Goal: Find specific page/section: Find specific page/section

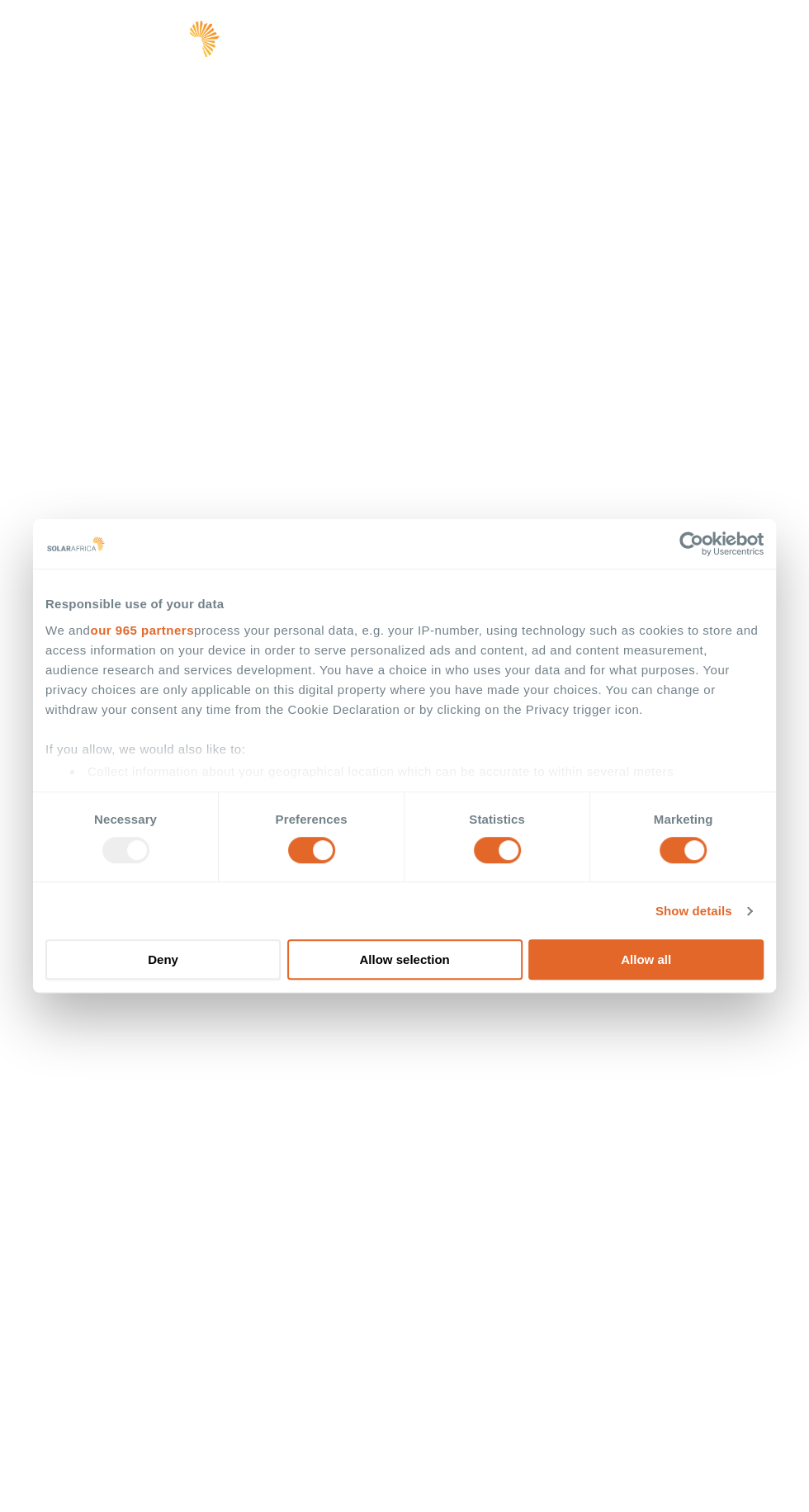
click at [642, 978] on button "Allow all" at bounding box center [645, 959] width 235 height 40
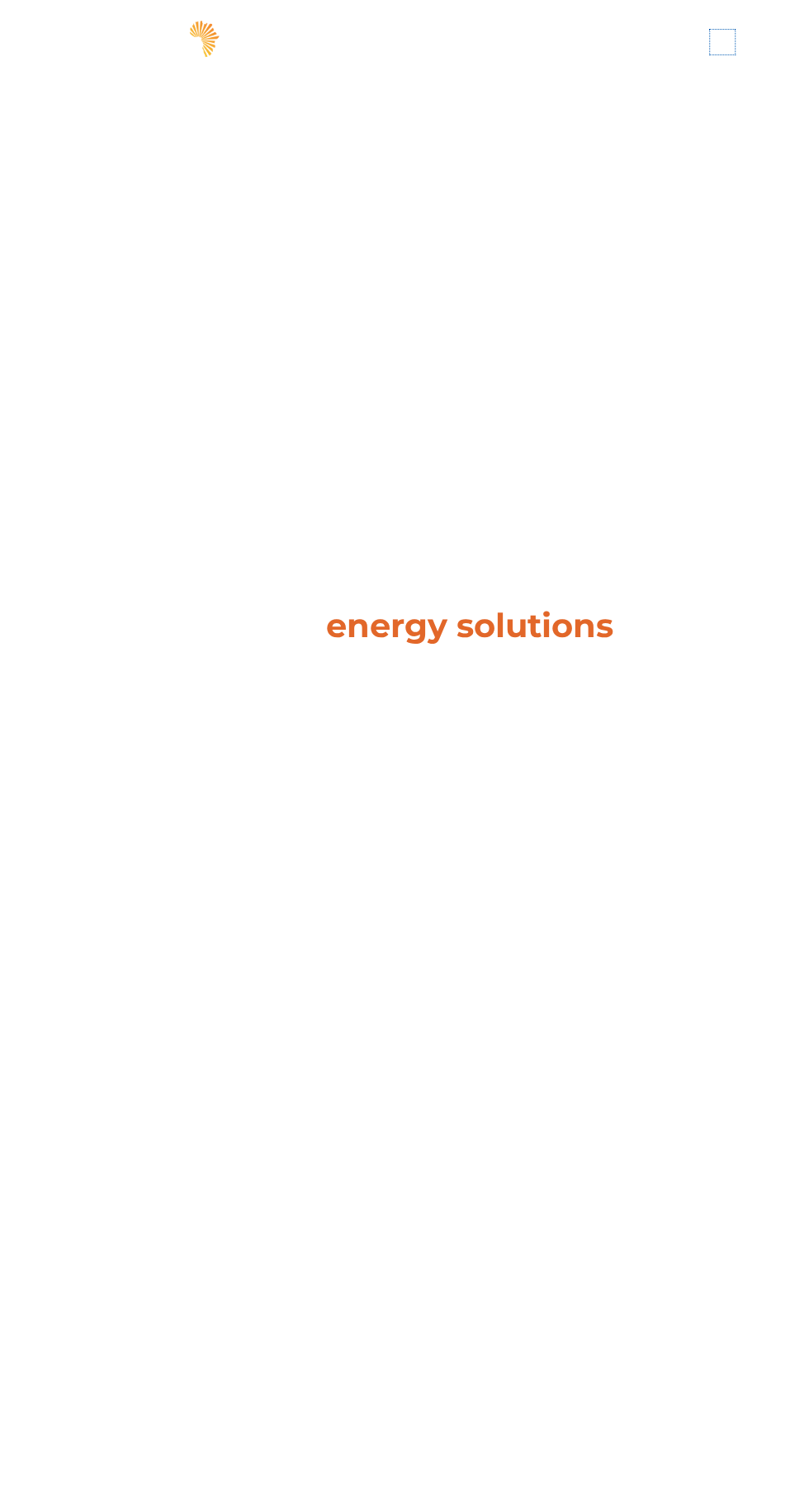
click at [731, 43] on span "hello" at bounding box center [721, 41] width 24 height 24
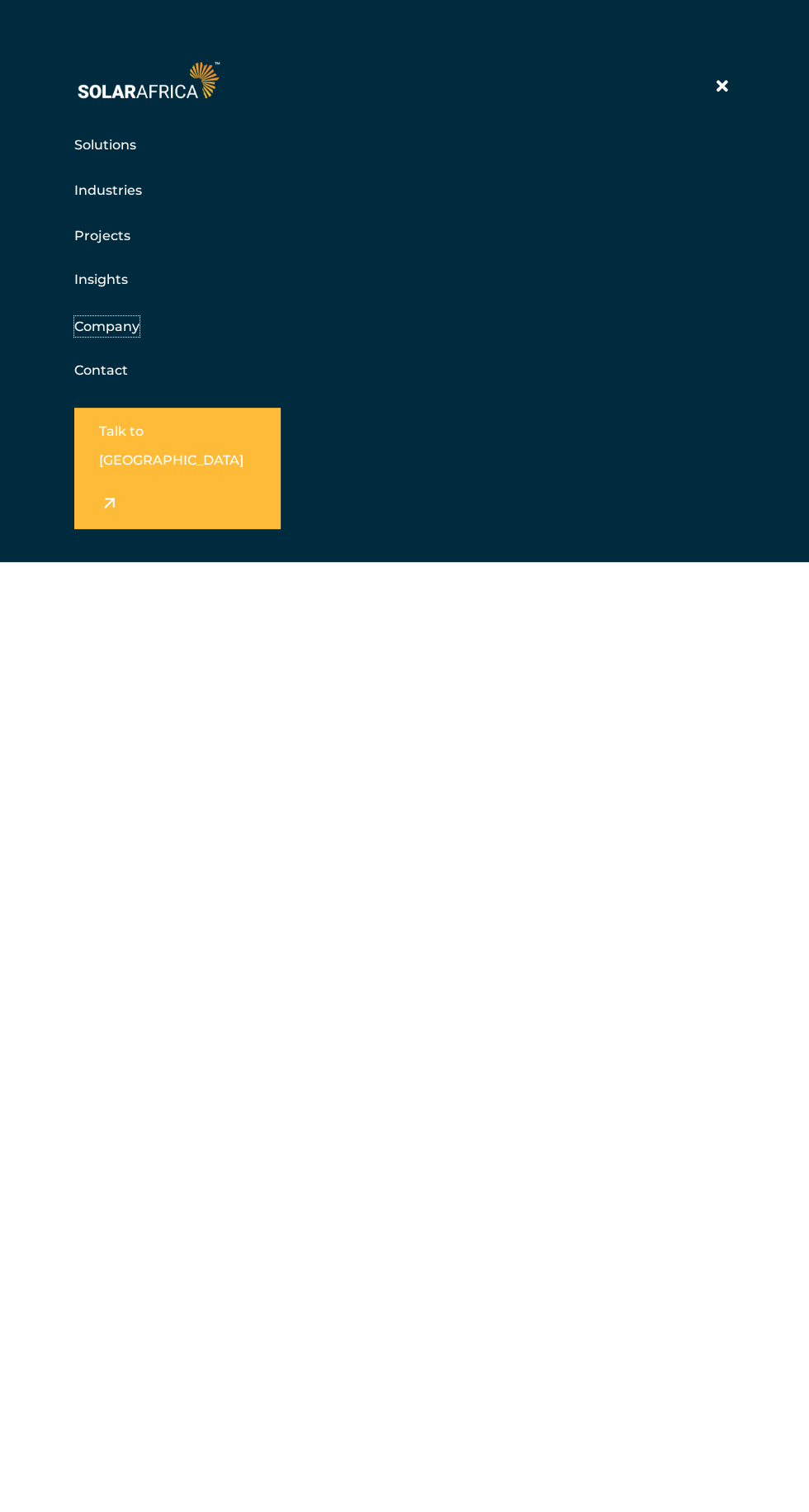
click at [107, 316] on link "Company" at bounding box center [106, 326] width 65 height 20
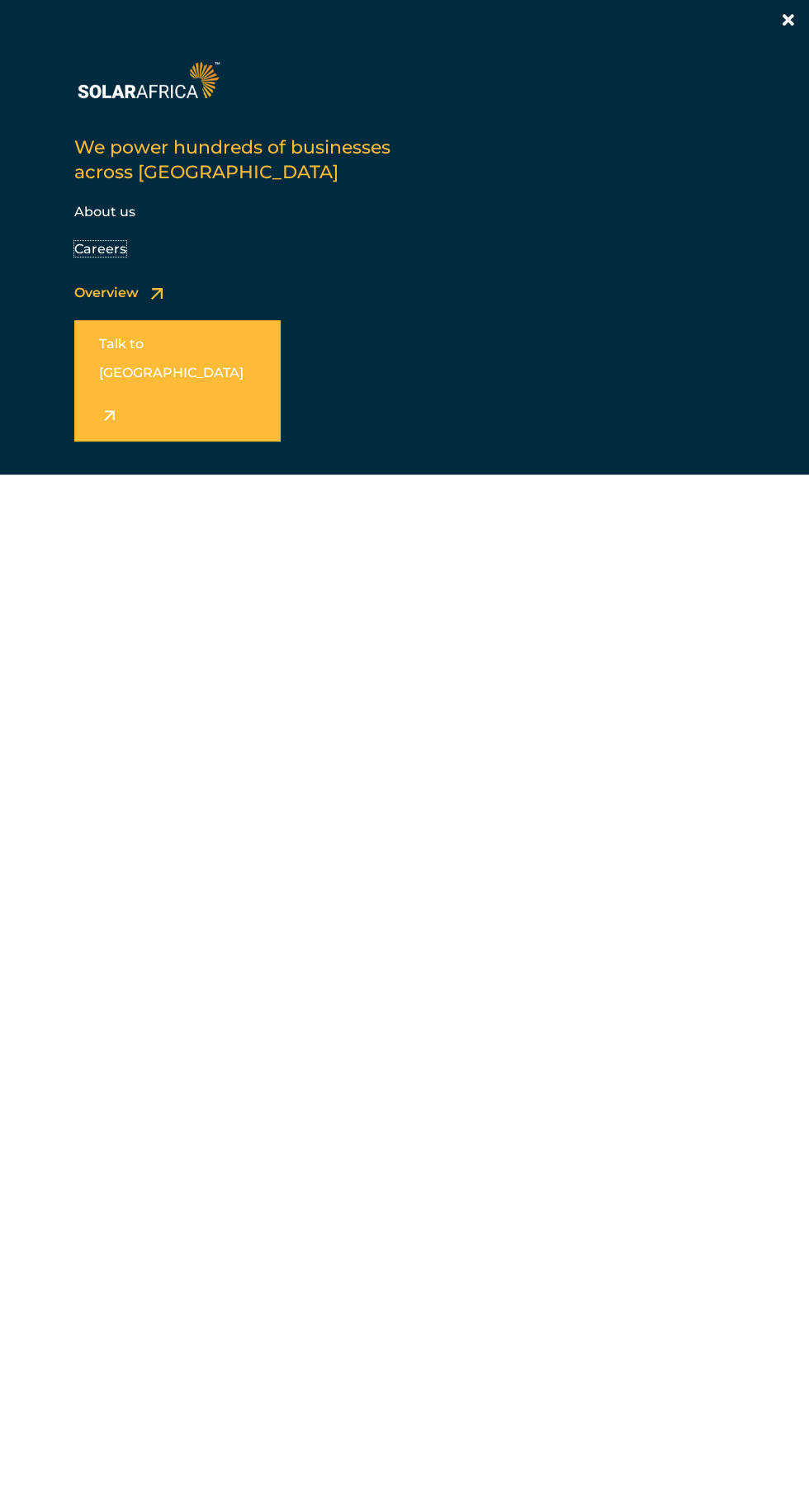
click at [107, 241] on link "Careers" at bounding box center [100, 249] width 52 height 16
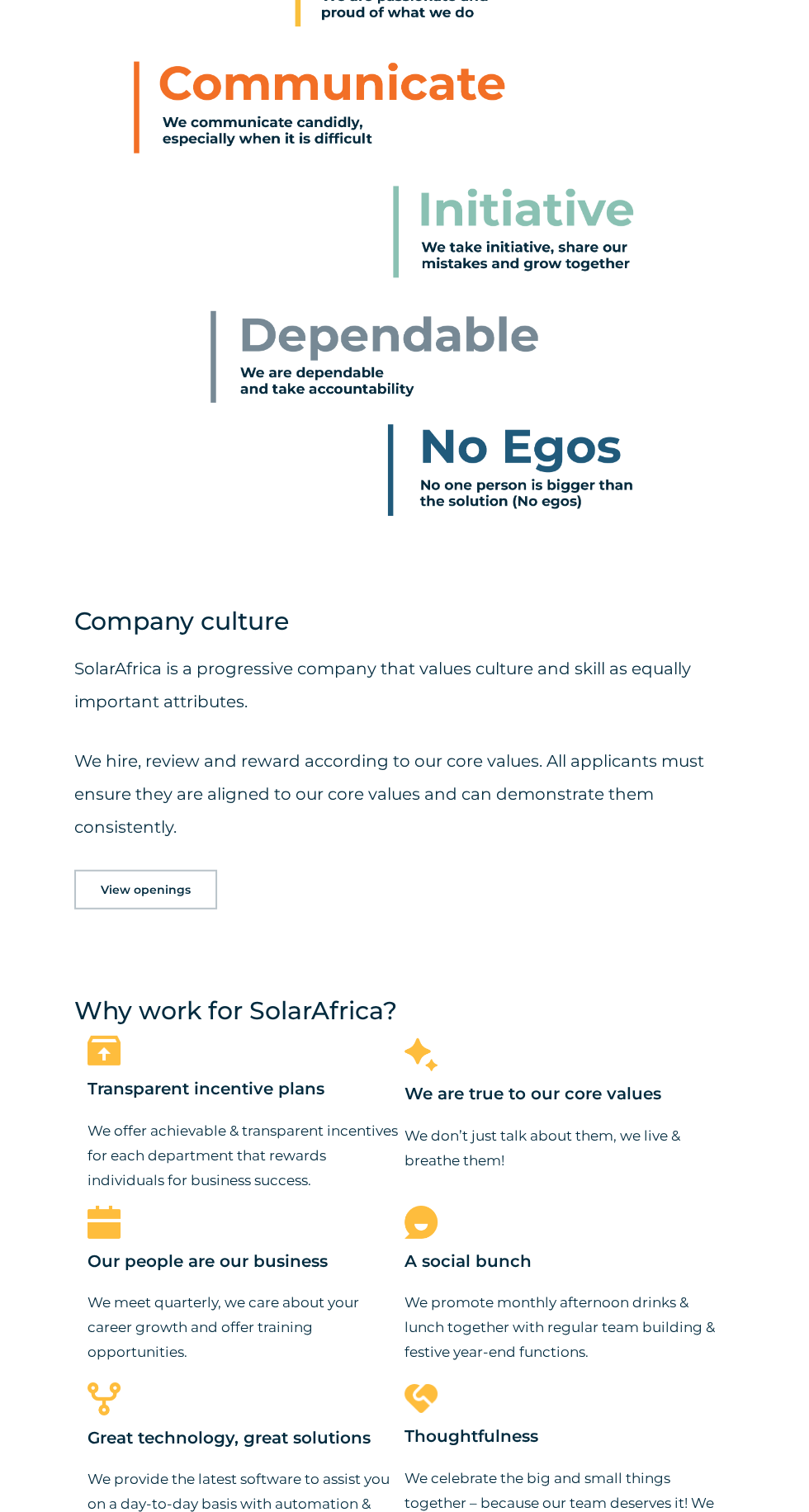
scroll to position [1544, 0]
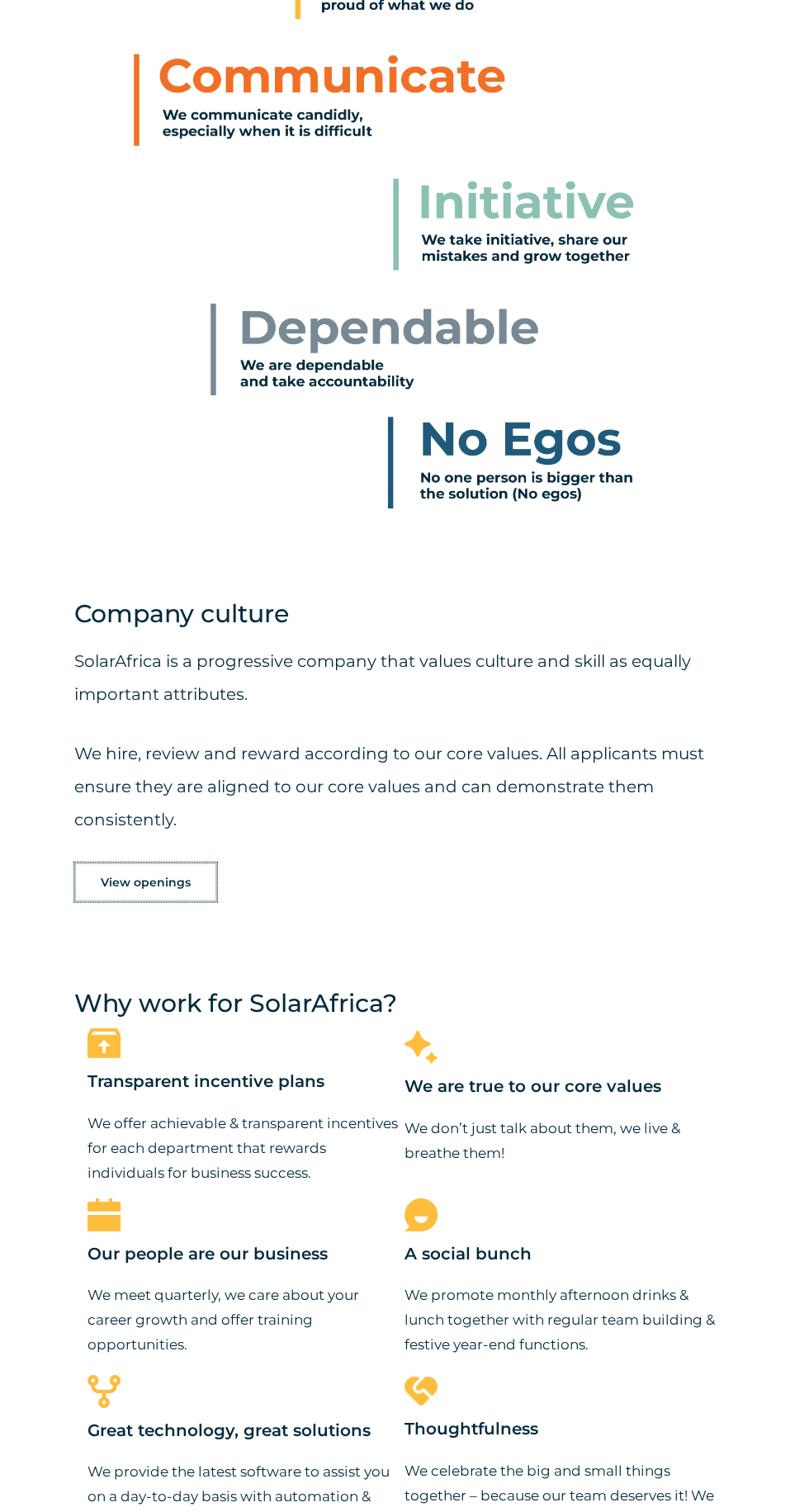
click at [157, 888] on span "View openings" at bounding box center [145, 882] width 90 height 12
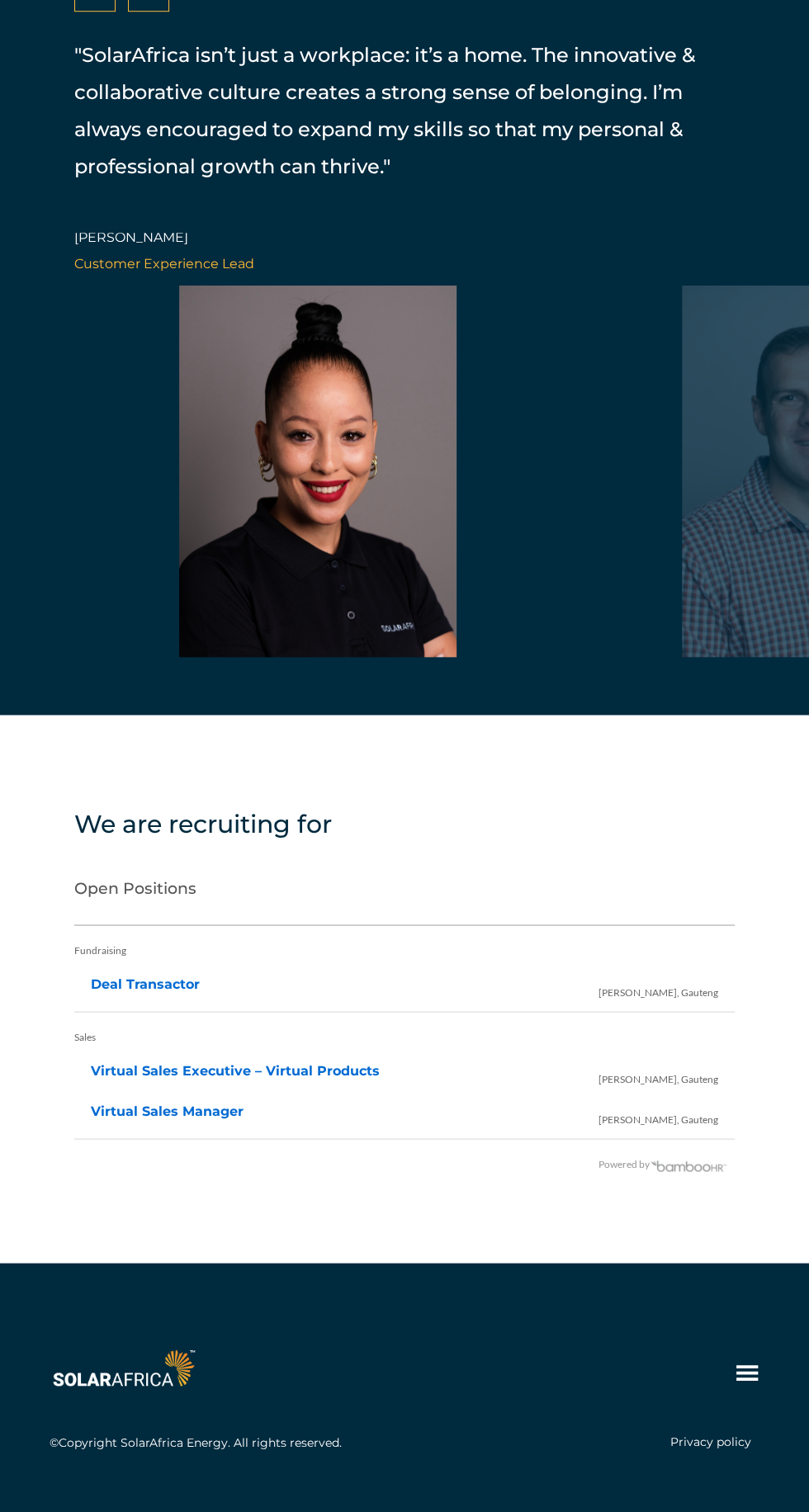
scroll to position [3682, 0]
